Goal: Information Seeking & Learning: Learn about a topic

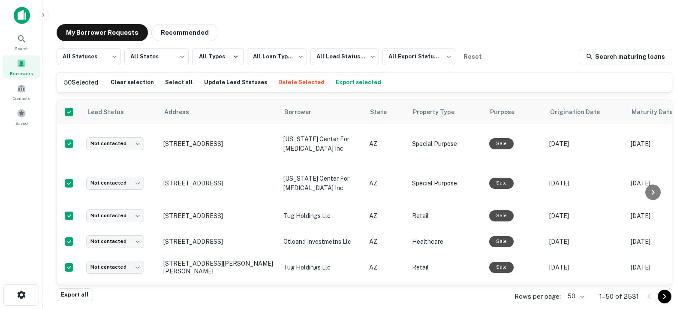
scroll to position [1185, 0]
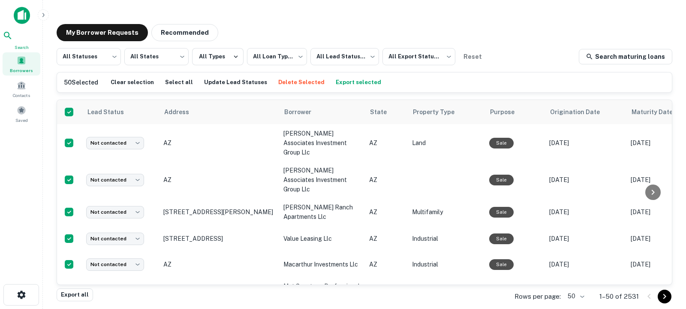
click at [13, 39] on icon at bounding box center [8, 35] width 10 height 10
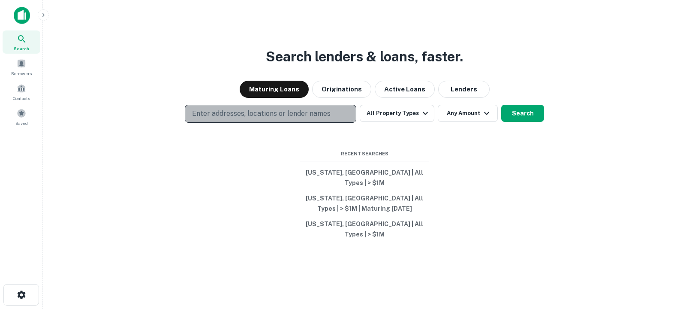
click at [238, 119] on p "Enter addresses, locations or lender names" at bounding box center [261, 114] width 139 height 10
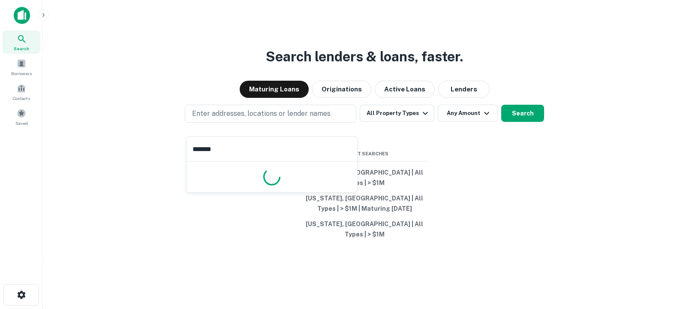
type input "********"
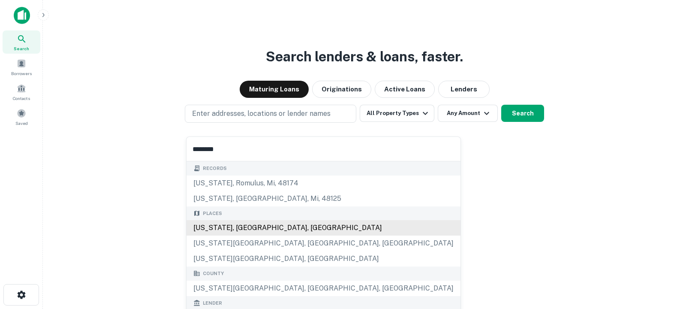
click at [277, 229] on div "[US_STATE], [GEOGRAPHIC_DATA], [GEOGRAPHIC_DATA]" at bounding box center [324, 227] width 274 height 15
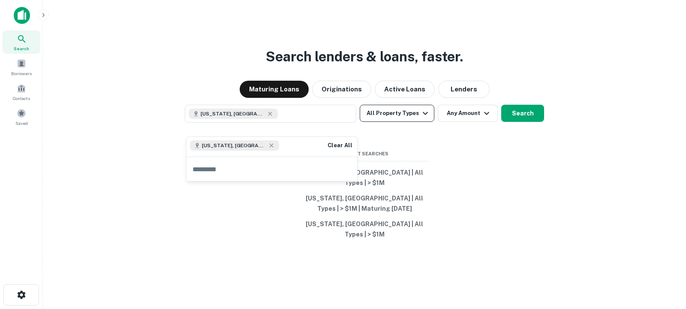
click at [391, 122] on button "All Property Types" at bounding box center [397, 113] width 75 height 17
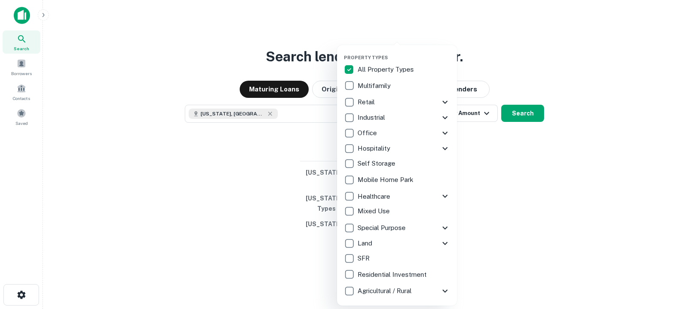
click at [485, 146] on div at bounding box center [343, 154] width 686 height 309
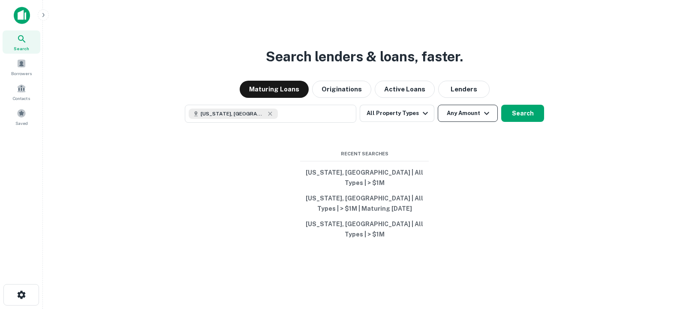
click at [468, 122] on button "Any Amount" at bounding box center [468, 113] width 60 height 17
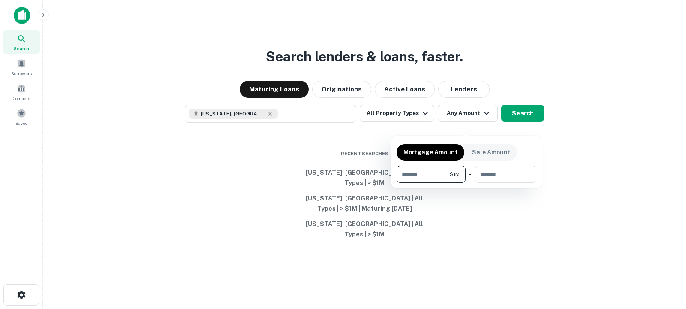
type input "*******"
click at [523, 123] on div at bounding box center [343, 154] width 686 height 309
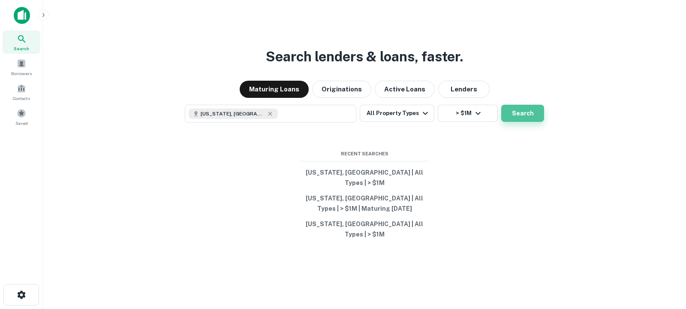
click at [534, 122] on button "Search" at bounding box center [522, 113] width 43 height 17
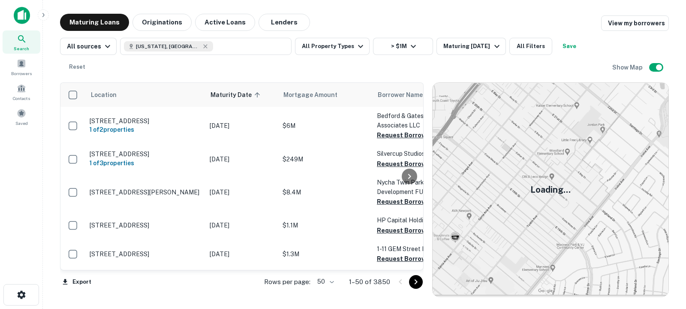
scroll to position [1185, 0]
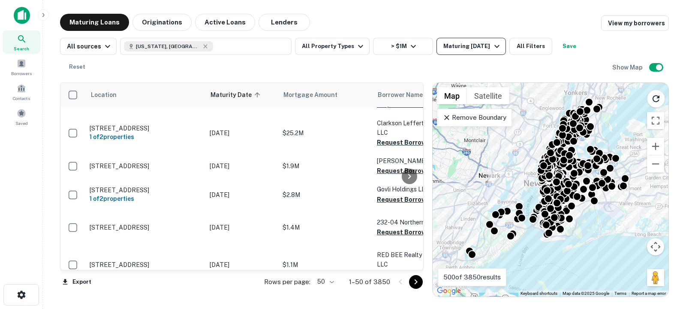
click at [455, 47] on div "Maturing In 1 Year" at bounding box center [472, 46] width 58 height 10
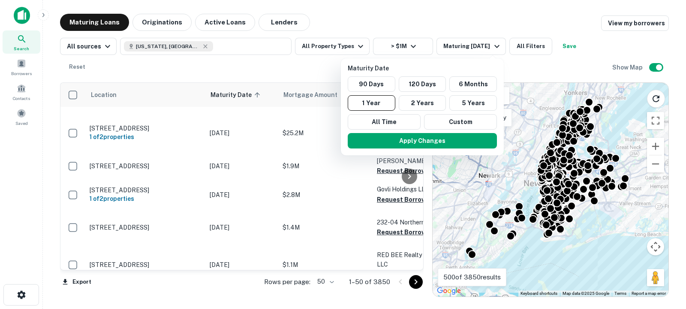
click at [446, 113] on div "90 Days 120 Days 6 Months 1 Year 2 Years 5 Years All Time Custom" at bounding box center [422, 102] width 156 height 53
click at [435, 126] on button "Custom" at bounding box center [460, 121] width 73 height 15
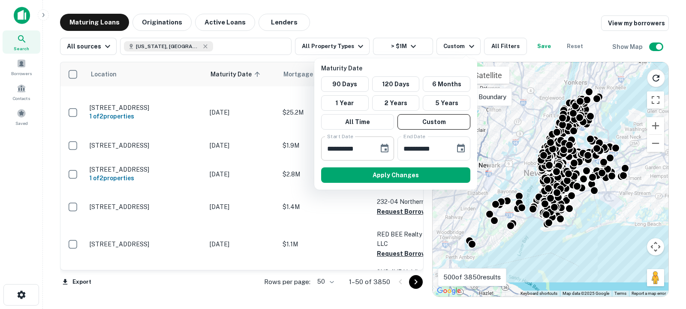
click at [382, 150] on icon "Choose date, selected date is Oct 7, 2025" at bounding box center [385, 148] width 10 height 10
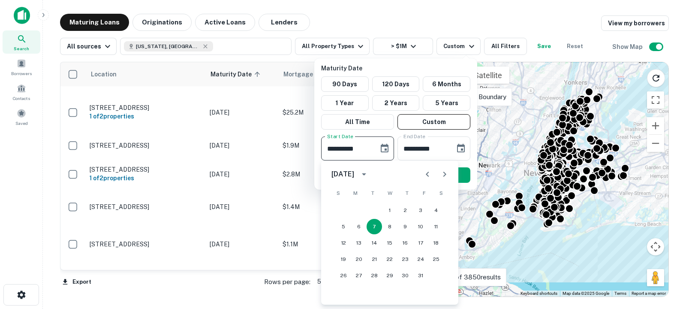
click at [447, 178] on icon "Next month" at bounding box center [445, 174] width 10 height 10
click at [376, 274] on button "30" at bounding box center [374, 275] width 15 height 15
type input "**********"
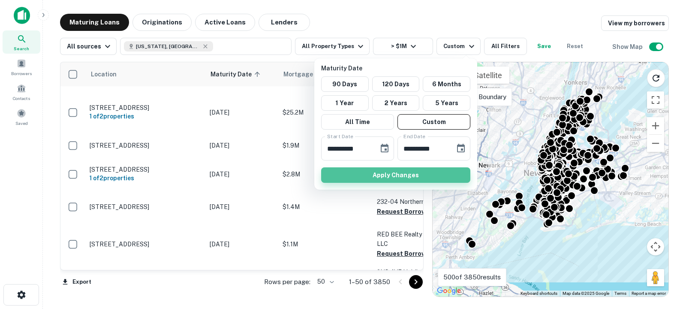
click at [444, 170] on button "Apply Changes" at bounding box center [395, 174] width 149 height 15
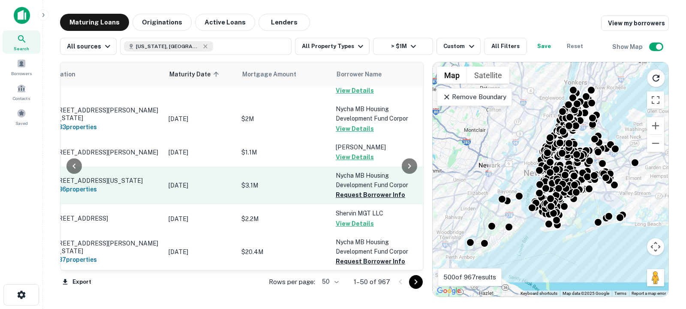
scroll to position [1226, 57]
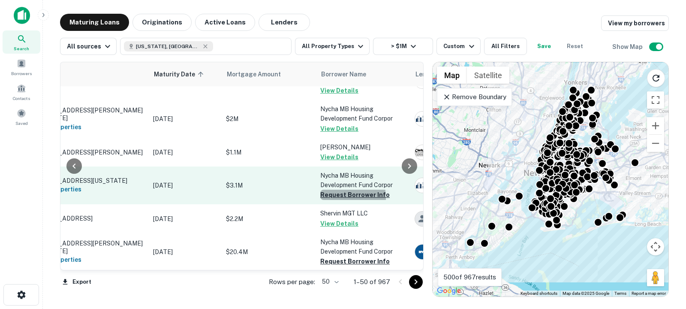
click at [330, 190] on button "Request Borrower Info" at bounding box center [354, 195] width 69 height 10
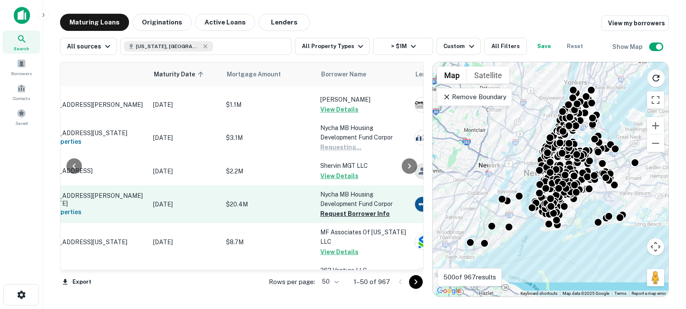
scroll to position [1274, 57]
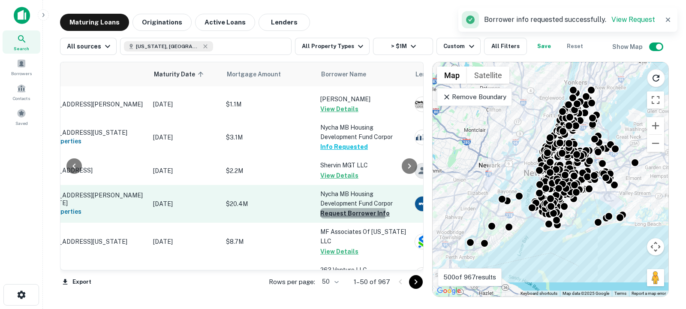
click at [333, 208] on button "Request Borrower Info" at bounding box center [354, 213] width 69 height 10
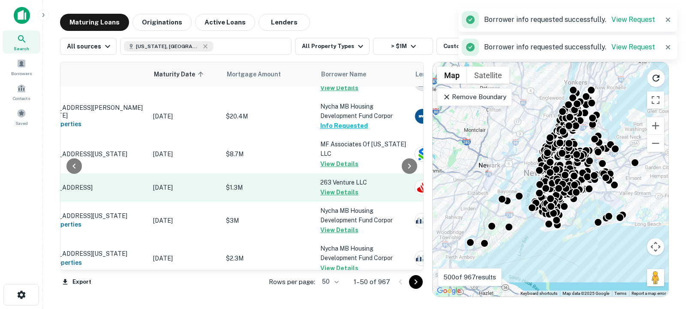
scroll to position [1407, 57]
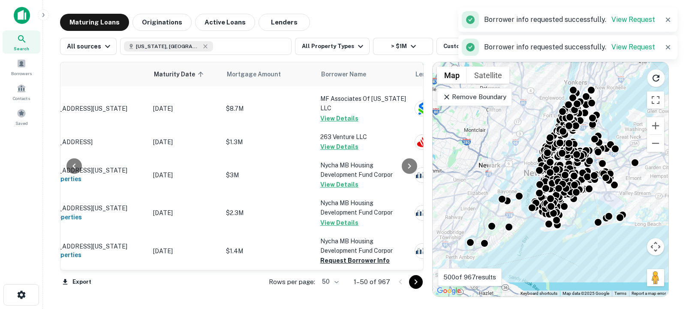
click at [376, 284] on button "Request Borrower Info" at bounding box center [354, 289] width 69 height 10
click at [417, 282] on icon "Go to next page" at bounding box center [416, 281] width 3 height 5
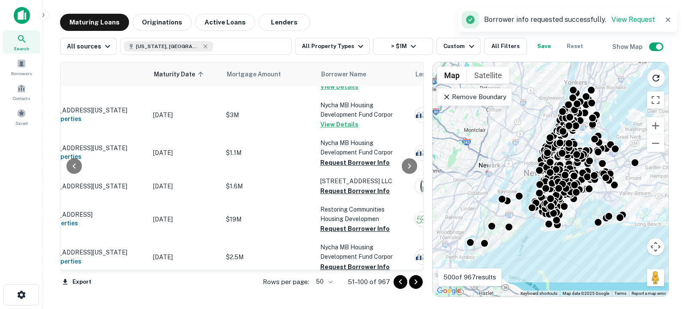
scroll to position [116, 57]
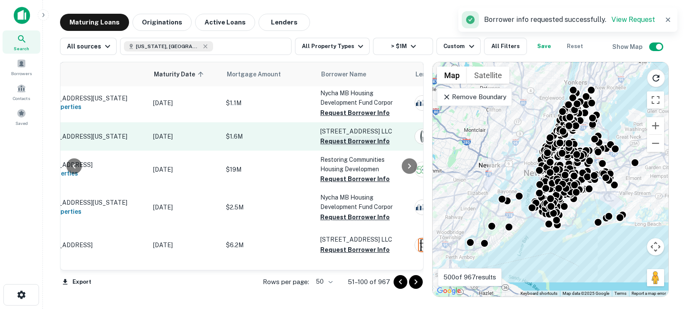
click at [354, 144] on button "Request Borrower Info" at bounding box center [354, 141] width 69 height 10
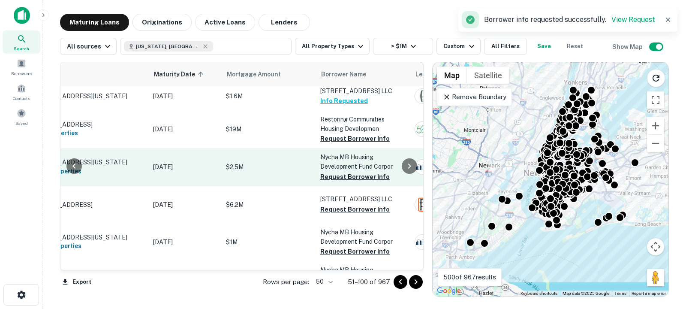
scroll to position [180, 57]
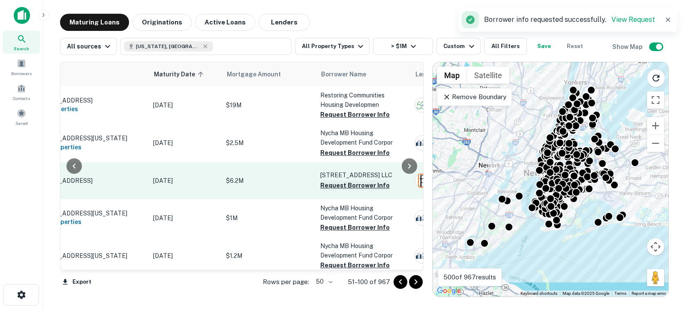
click at [350, 181] on button "Request Borrower Info" at bounding box center [354, 185] width 69 height 10
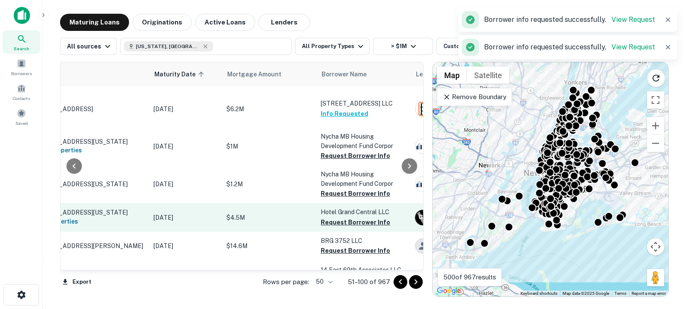
scroll to position [253, 56]
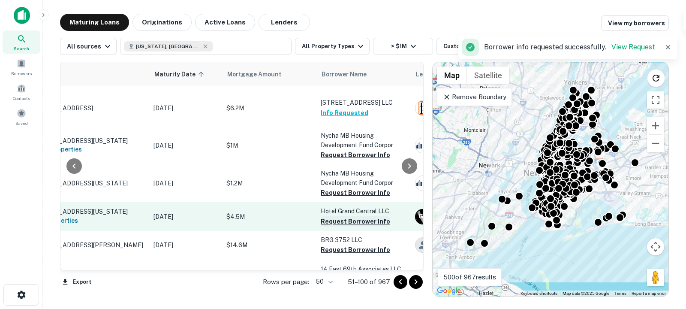
click at [351, 218] on button "Request Borrower Info" at bounding box center [355, 221] width 69 height 10
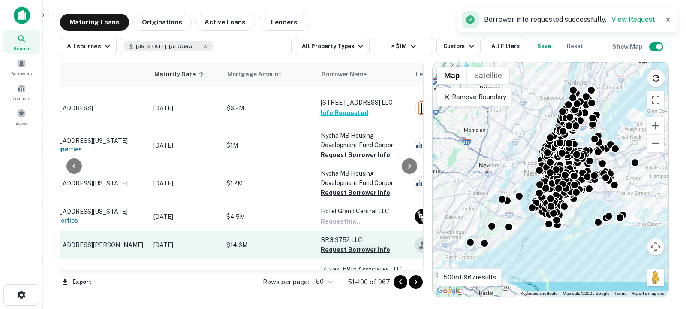
click at [351, 248] on button "Request Borrower Info" at bounding box center [355, 249] width 69 height 10
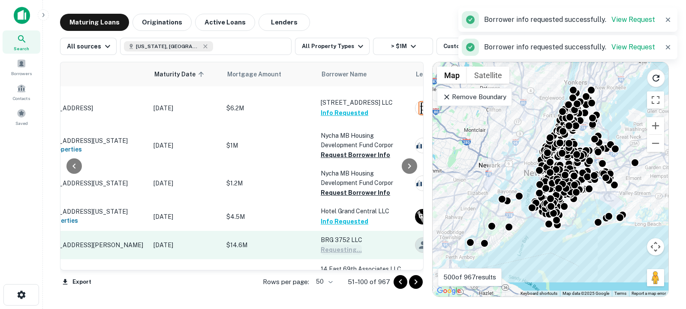
scroll to position [314, 56]
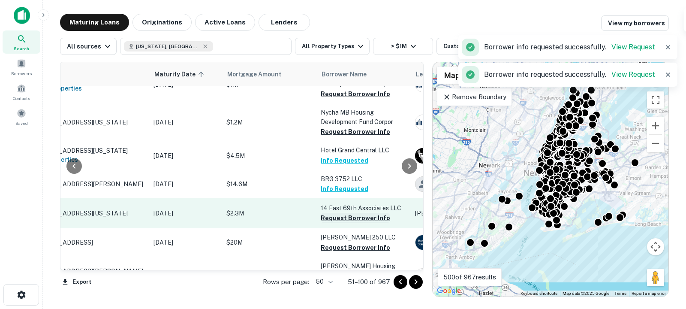
click at [357, 216] on button "Request Borrower Info" at bounding box center [355, 218] width 69 height 10
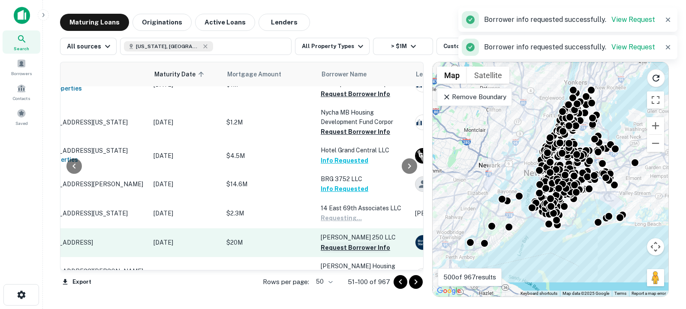
click at [349, 245] on button "Request Borrower Info" at bounding box center [355, 247] width 69 height 10
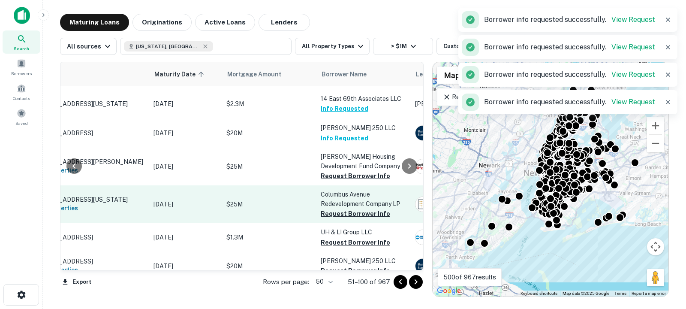
scroll to position [423, 56]
click at [354, 209] on button "Request Borrower Info" at bounding box center [355, 213] width 69 height 10
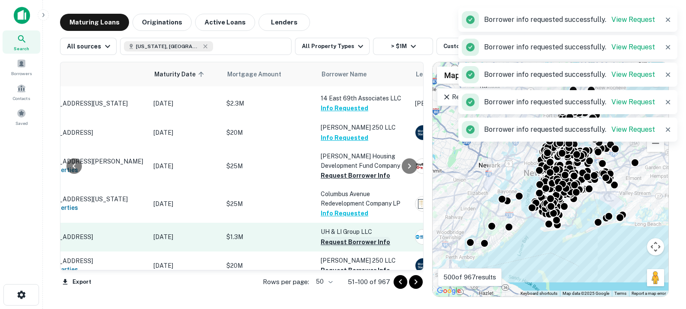
click at [344, 243] on button "Request Borrower Info" at bounding box center [355, 242] width 69 height 10
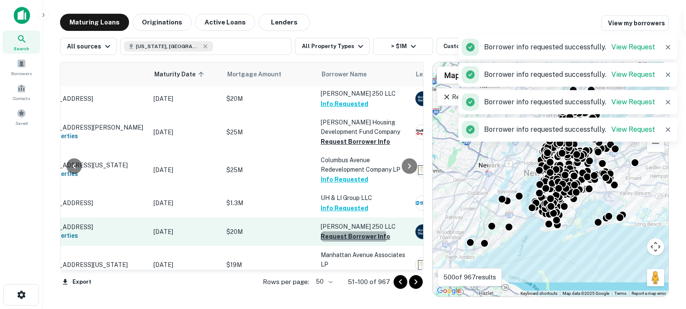
click at [343, 235] on button "Request Borrower Info" at bounding box center [355, 236] width 69 height 10
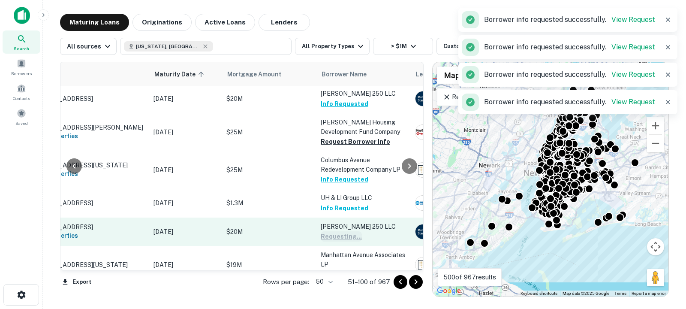
scroll to position [511, 56]
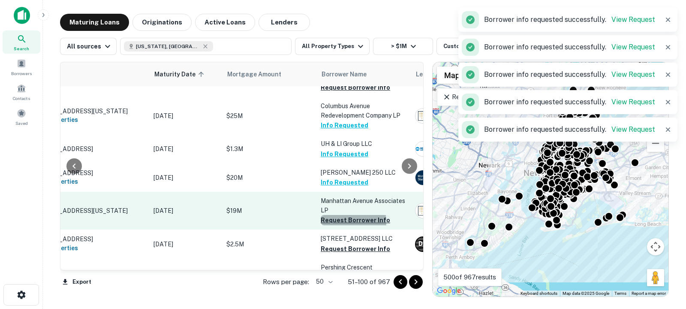
click at [345, 219] on button "Request Borrower Info" at bounding box center [355, 220] width 69 height 10
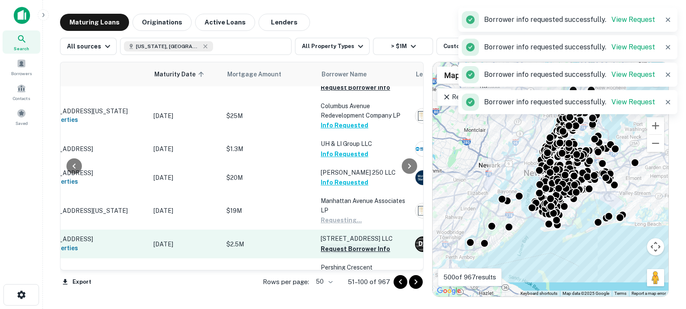
click at [344, 246] on button "Request Borrower Info" at bounding box center [355, 249] width 69 height 10
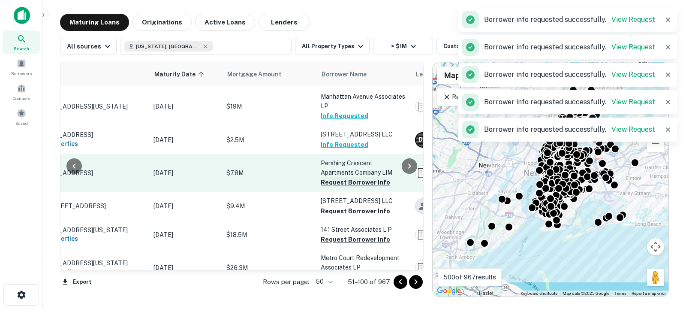
scroll to position [615, 56]
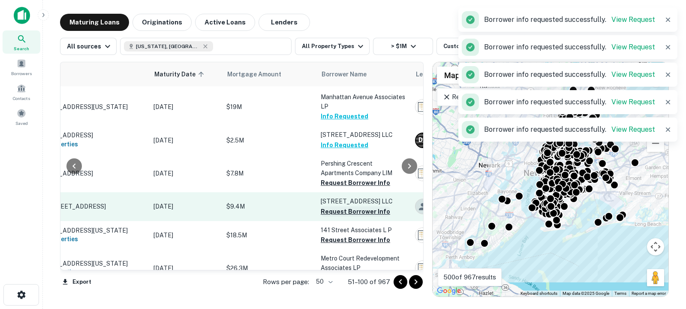
click at [351, 213] on button "Request Borrower Info" at bounding box center [355, 211] width 69 height 10
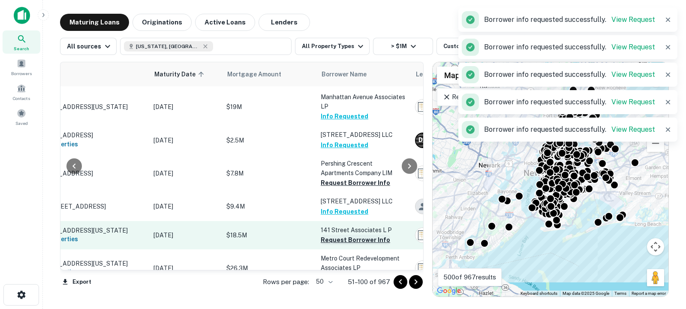
click at [344, 242] on button "Request Borrower Info" at bounding box center [355, 240] width 69 height 10
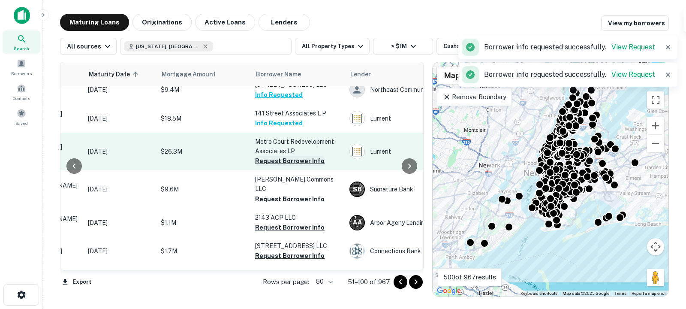
scroll to position [731, 122]
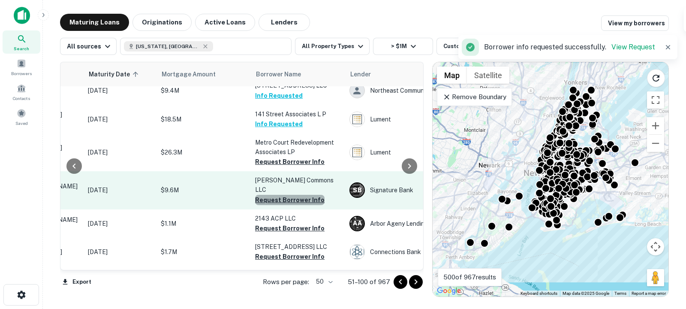
click at [303, 195] on button "Request Borrower Info" at bounding box center [289, 200] width 69 height 10
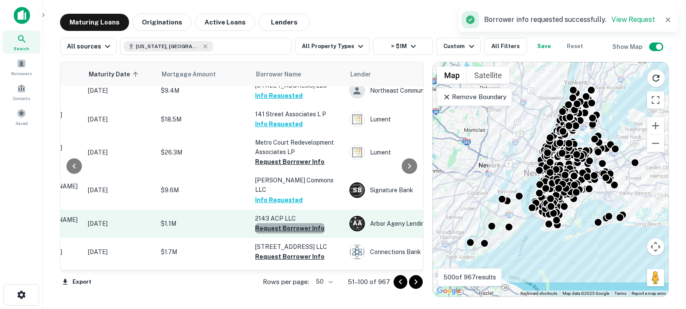
click at [290, 223] on button "Request Borrower Info" at bounding box center [289, 228] width 69 height 10
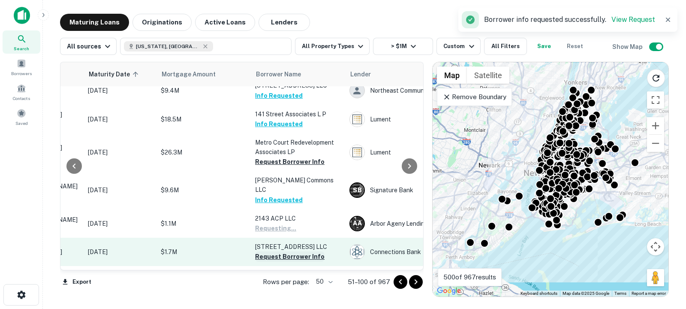
click at [285, 252] on button "Request Borrower Info" at bounding box center [289, 256] width 69 height 10
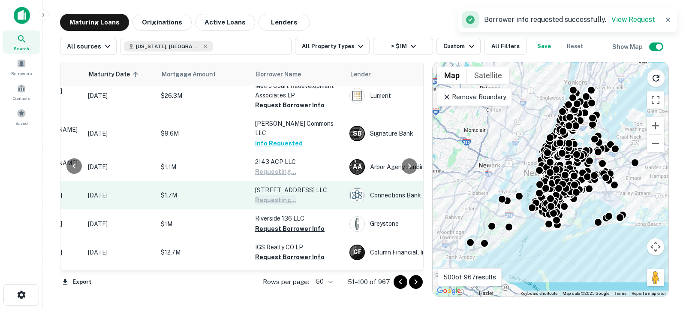
scroll to position [810, 122]
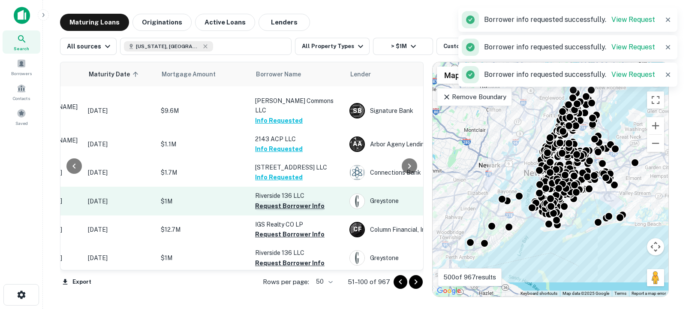
click at [287, 201] on button "Request Borrower Info" at bounding box center [289, 206] width 69 height 10
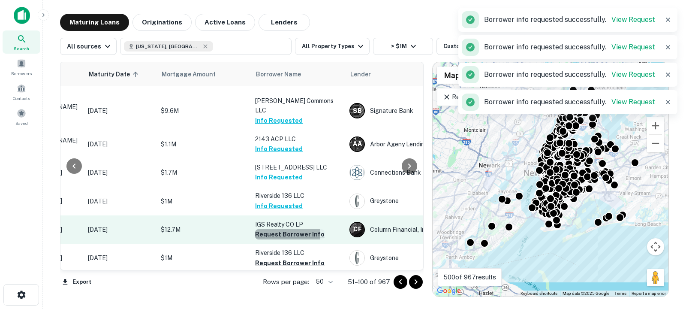
click at [285, 229] on button "Request Borrower Info" at bounding box center [289, 234] width 69 height 10
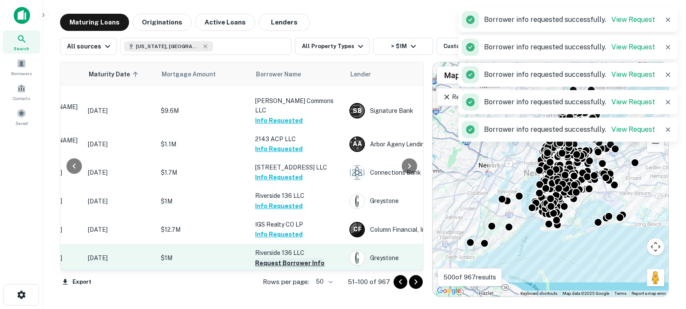
click at [284, 258] on button "Request Borrower Info" at bounding box center [289, 263] width 69 height 10
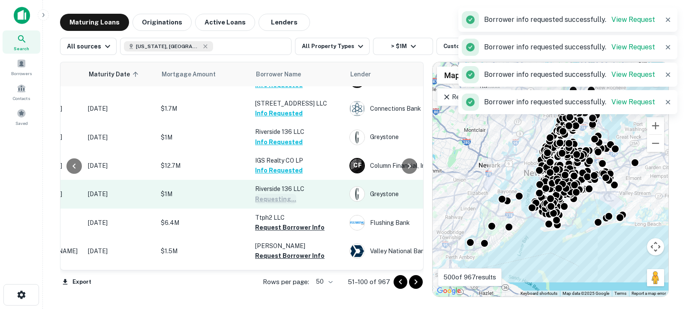
scroll to position [875, 122]
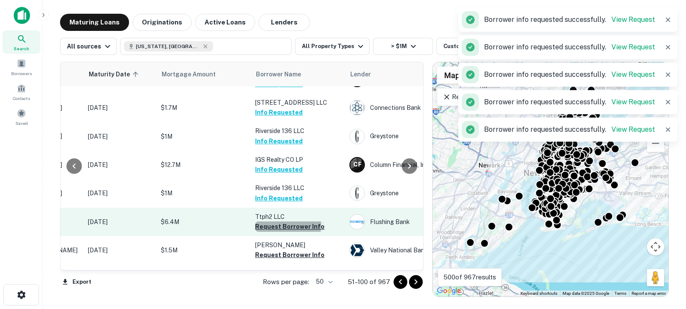
click at [288, 221] on button "Request Borrower Info" at bounding box center [289, 226] width 69 height 10
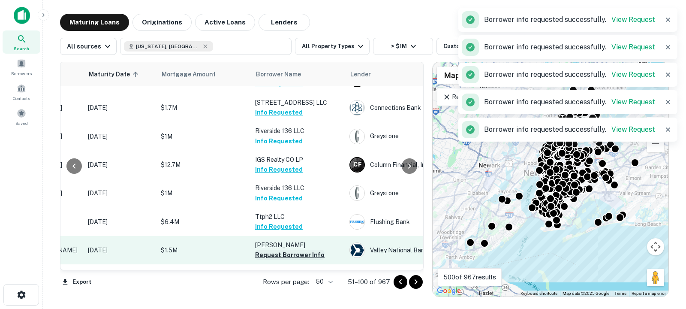
click at [285, 250] on button "Request Borrower Info" at bounding box center [289, 255] width 69 height 10
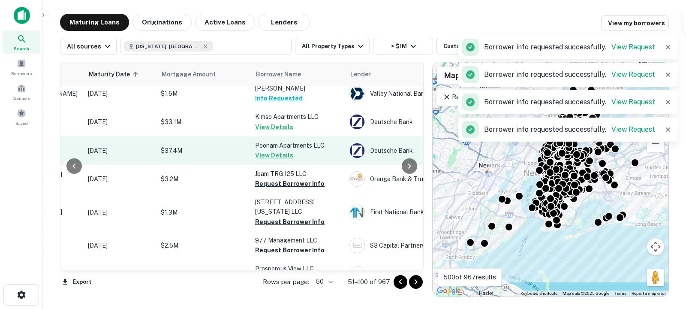
scroll to position [1032, 122]
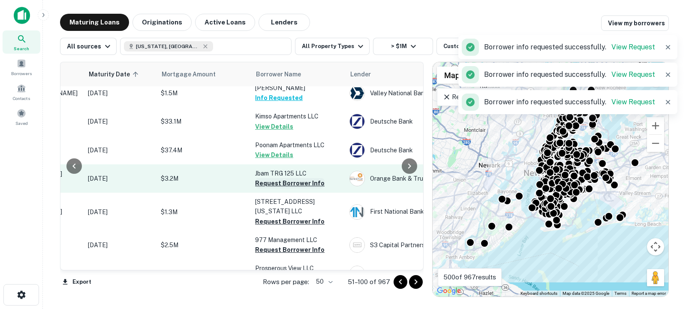
click at [297, 178] on button "Request Borrower Info" at bounding box center [289, 183] width 69 height 10
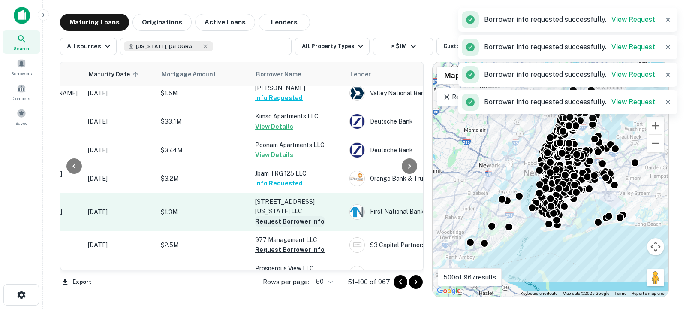
click at [291, 216] on button "Request Borrower Info" at bounding box center [289, 221] width 69 height 10
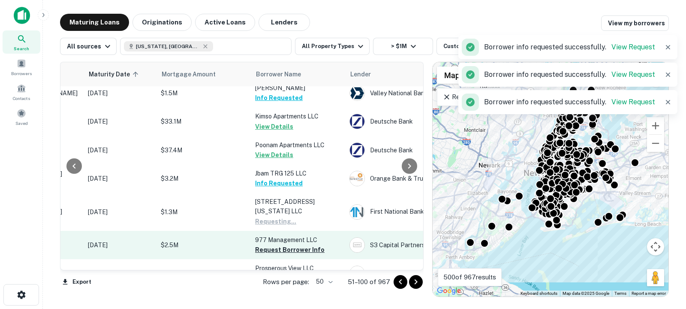
click at [278, 239] on td "977 Management LLC Request Borrower Info" at bounding box center [298, 245] width 94 height 28
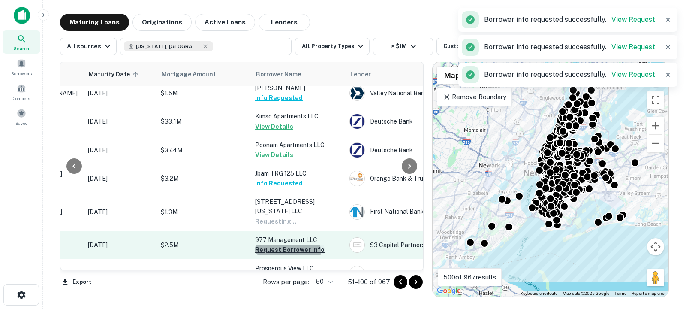
click at [279, 244] on button "Request Borrower Info" at bounding box center [289, 249] width 69 height 10
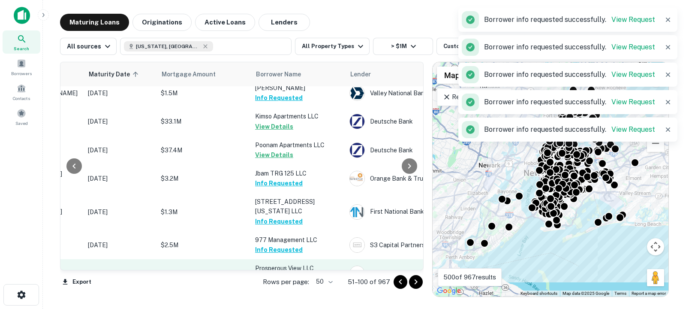
click at [278, 273] on button "Request Borrower Info" at bounding box center [289, 278] width 69 height 10
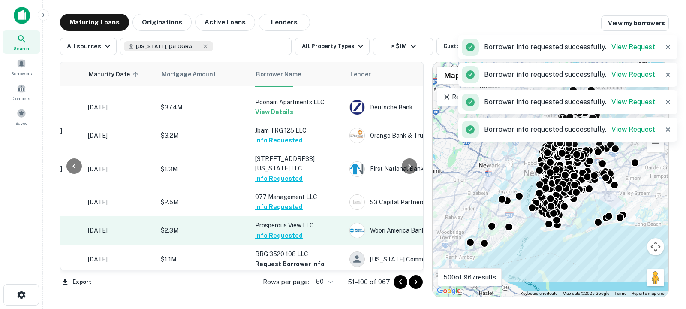
scroll to position [1093, 122]
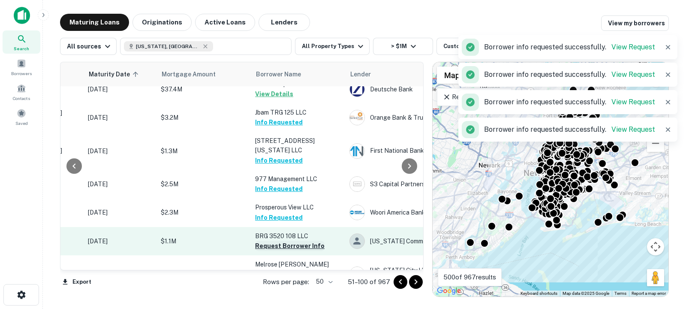
click at [282, 241] on button "Request Borrower Info" at bounding box center [289, 246] width 69 height 10
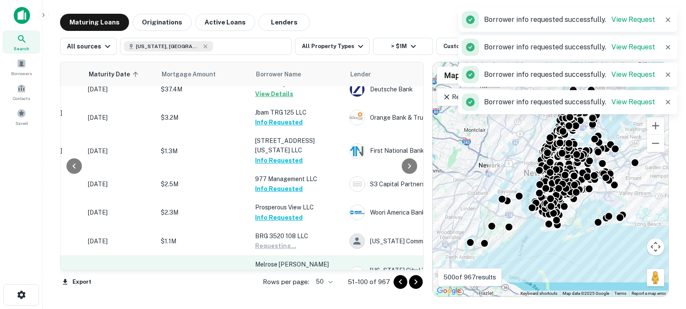
click at [273, 278] on button "Request Borrower Info" at bounding box center [289, 283] width 69 height 10
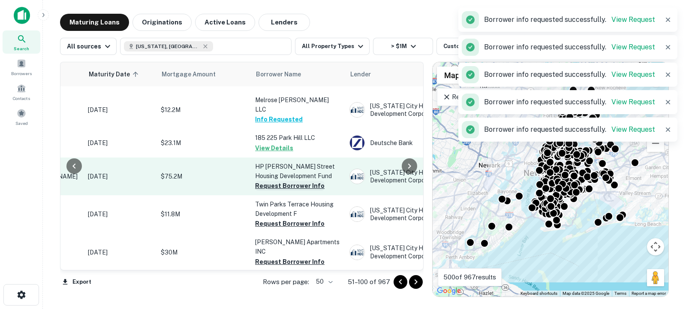
scroll to position [1257, 122]
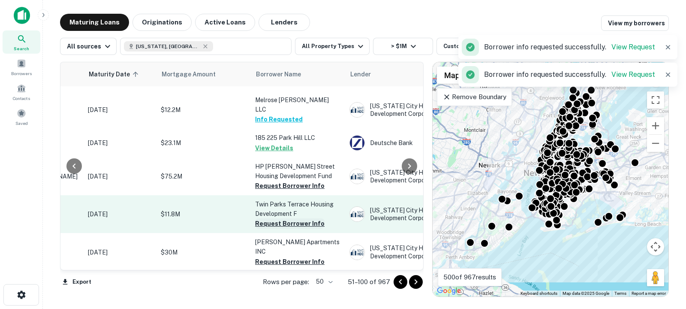
click at [290, 218] on button "Request Borrower Info" at bounding box center [289, 223] width 69 height 10
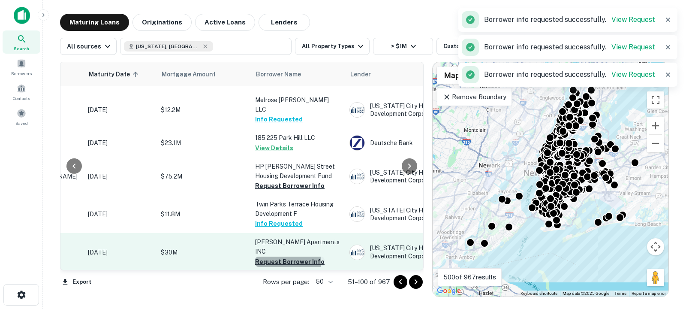
click at [288, 256] on button "Request Borrower Info" at bounding box center [289, 261] width 69 height 10
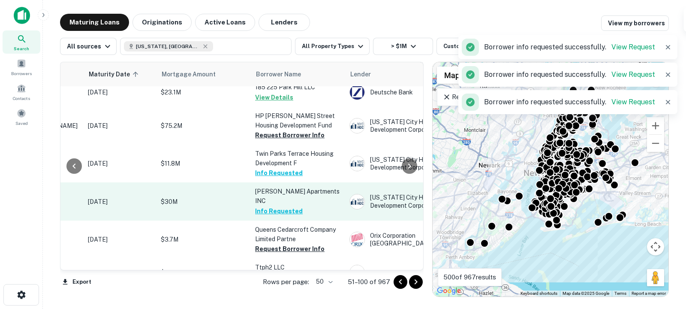
scroll to position [1320, 122]
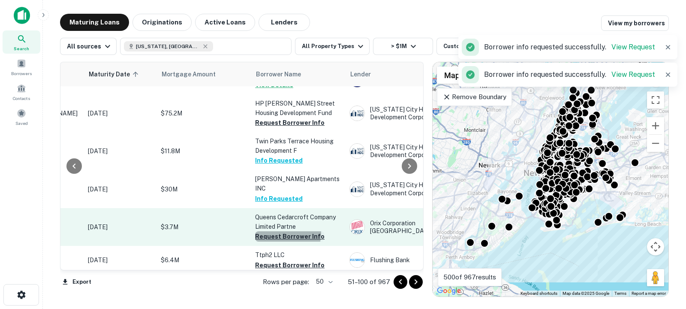
click at [287, 231] on button "Request Borrower Info" at bounding box center [289, 236] width 69 height 10
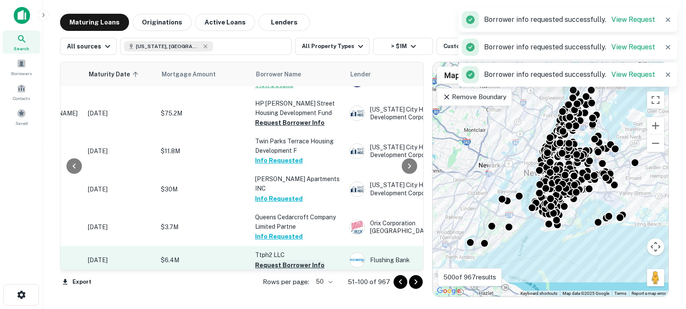
click at [283, 260] on button "Request Borrower Info" at bounding box center [289, 265] width 69 height 10
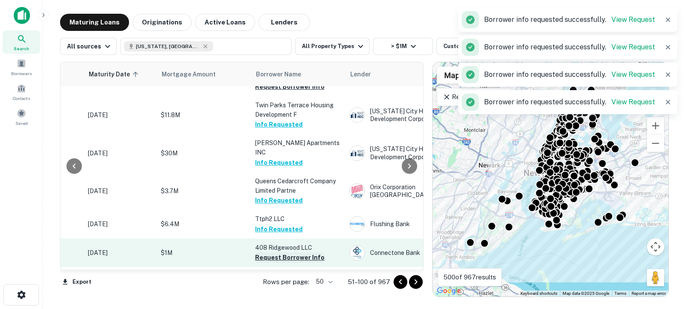
click at [286, 252] on button "Request Borrower Info" at bounding box center [289, 257] width 69 height 10
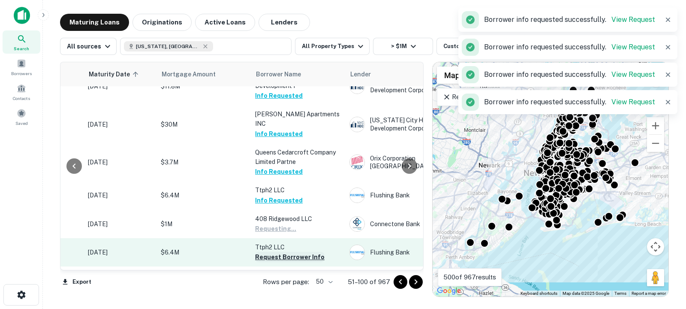
scroll to position [1384, 122]
click at [286, 252] on button "Request Borrower Info" at bounding box center [289, 257] width 69 height 10
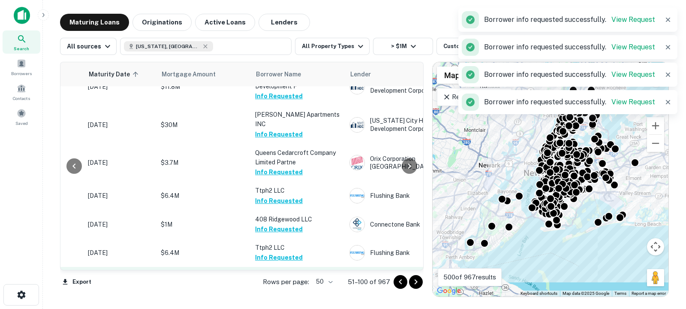
click at [281, 281] on button "Request Borrower Info" at bounding box center [289, 286] width 69 height 10
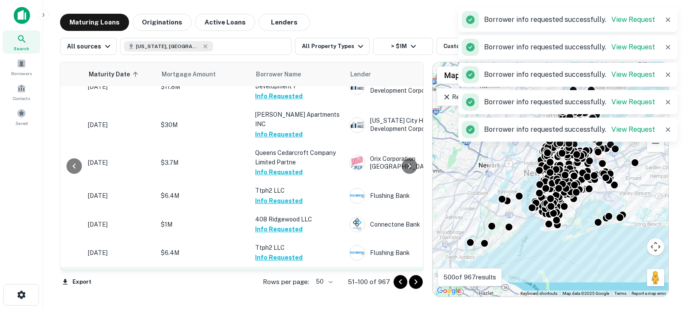
scroll to position [1412, 122]
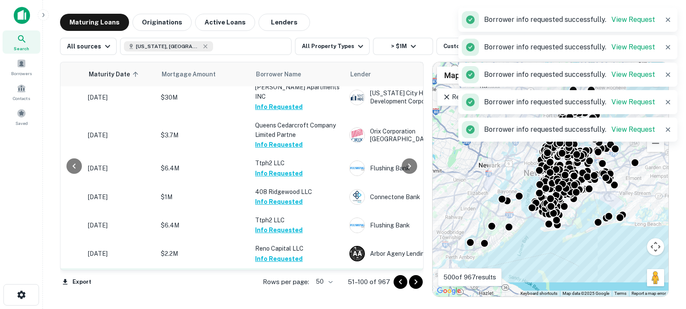
click at [299, 282] on button "Request Borrower Info" at bounding box center [289, 287] width 69 height 10
click at [413, 284] on icon "Go to next page" at bounding box center [416, 282] width 10 height 10
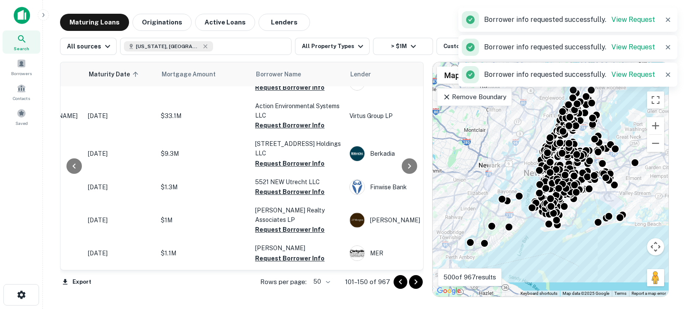
scroll to position [0, 122]
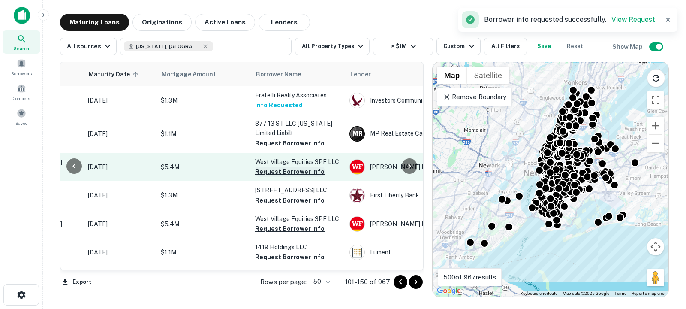
click at [295, 176] on button "Request Borrower Info" at bounding box center [289, 171] width 69 height 10
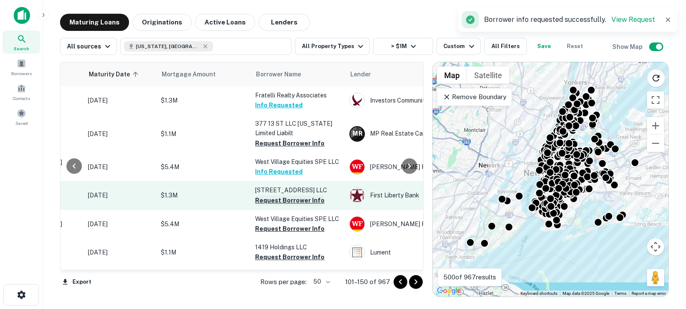
click at [284, 205] on button "Request Borrower Info" at bounding box center [289, 200] width 69 height 10
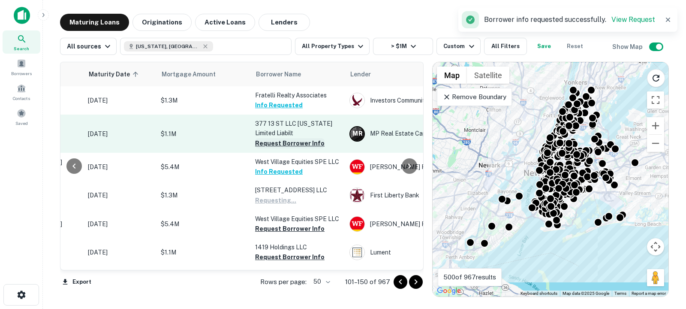
click at [288, 147] on button "Request Borrower Info" at bounding box center [289, 143] width 69 height 10
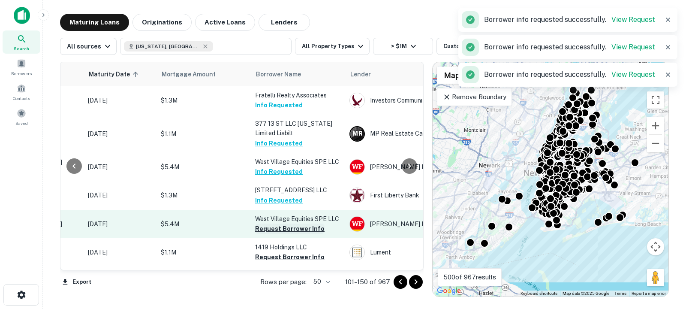
click at [287, 232] on button "Request Borrower Info" at bounding box center [289, 228] width 69 height 10
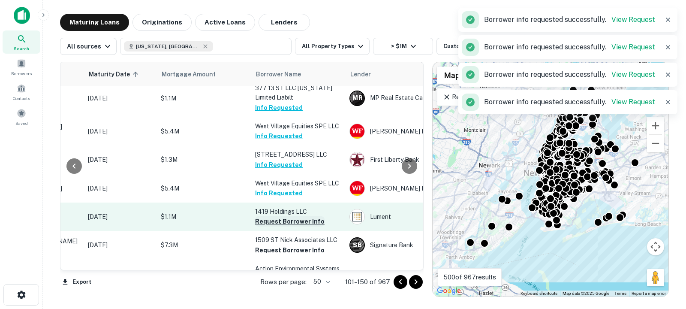
click at [287, 226] on button "Request Borrower Info" at bounding box center [289, 221] width 69 height 10
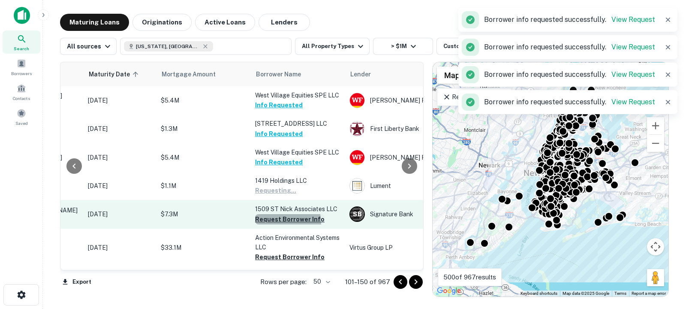
click at [287, 224] on button "Request Borrower Info" at bounding box center [289, 219] width 69 height 10
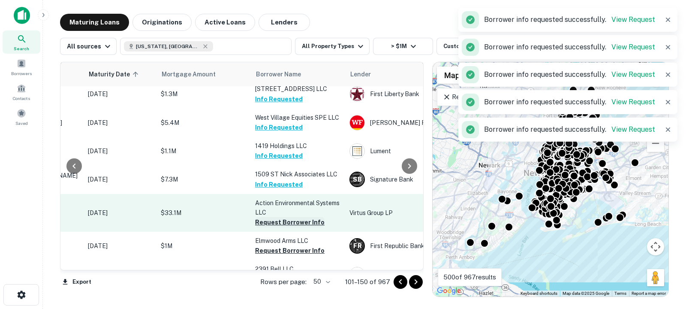
click at [287, 227] on button "Request Borrower Info" at bounding box center [289, 222] width 69 height 10
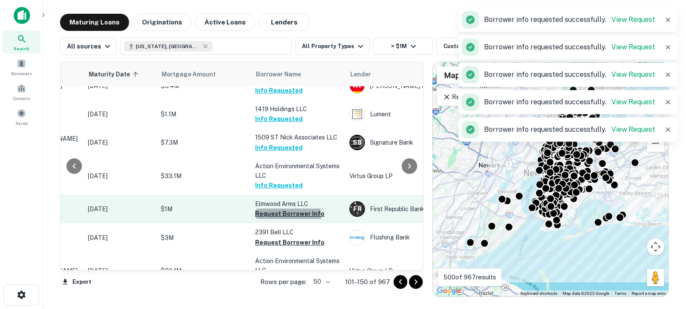
click at [287, 219] on button "Request Borrower Info" at bounding box center [289, 213] width 69 height 10
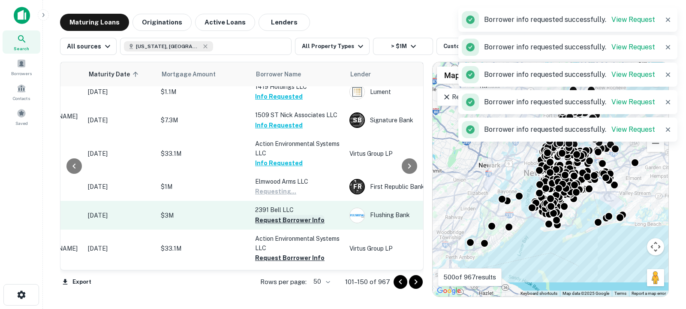
click at [286, 223] on button "Request Borrower Info" at bounding box center [289, 220] width 69 height 10
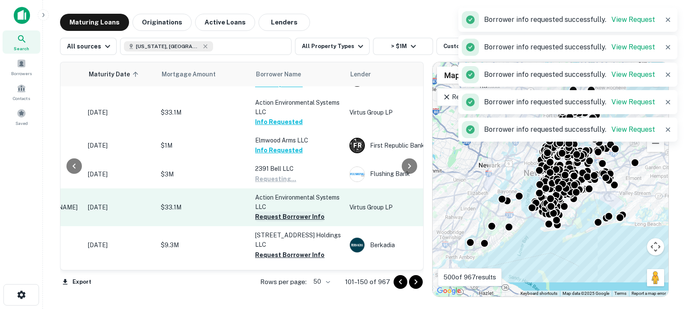
click at [287, 221] on button "Request Borrower Info" at bounding box center [289, 216] width 69 height 10
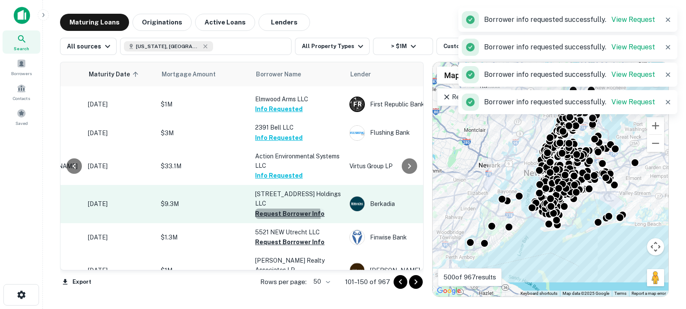
click at [287, 219] on button "Request Borrower Info" at bounding box center [289, 213] width 69 height 10
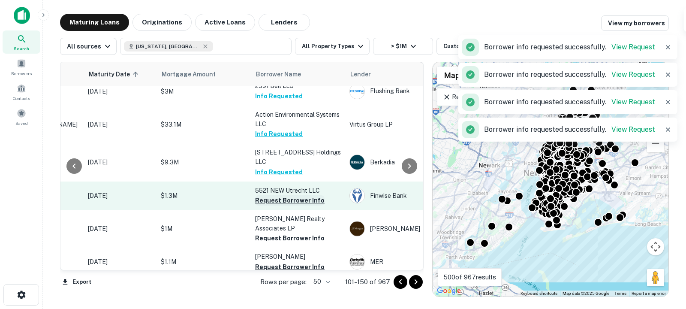
scroll to position [284, 122]
click at [288, 206] on button "Request Borrower Info" at bounding box center [289, 201] width 69 height 10
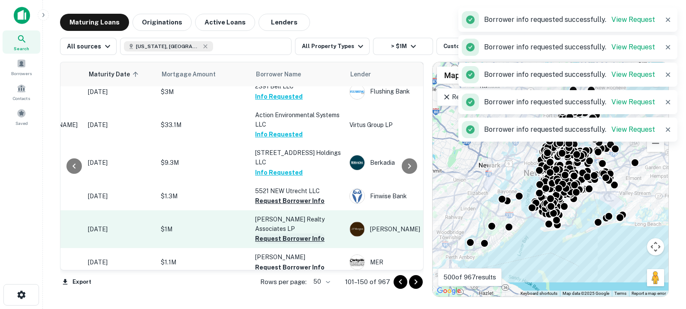
click at [281, 239] on button "Request Borrower Info" at bounding box center [289, 238] width 69 height 10
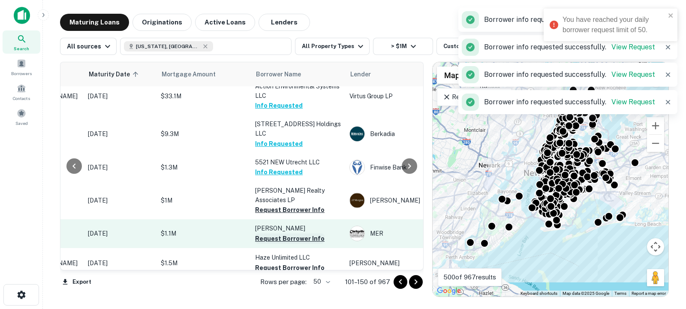
click at [282, 237] on button "Request Borrower Info" at bounding box center [289, 238] width 69 height 10
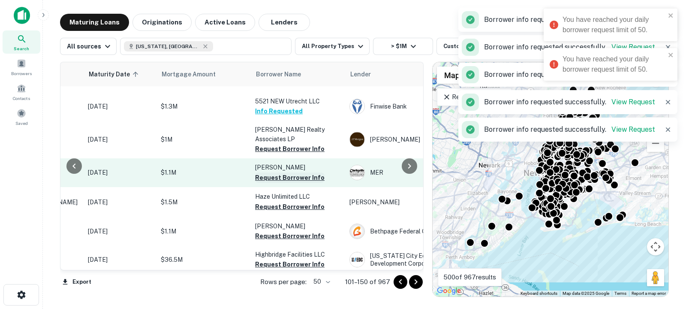
scroll to position [372, 122]
